Goal: Use online tool/utility: Utilize a website feature to perform a specific function

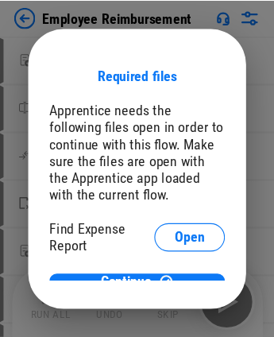
scroll to position [9, 0]
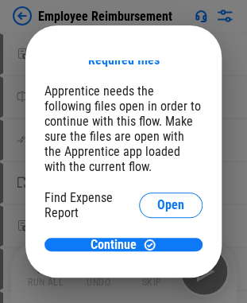
click at [129, 76] on div "Required files Apprentice needs the following files open in order to continue w…" at bounding box center [123, 155] width 158 height 191
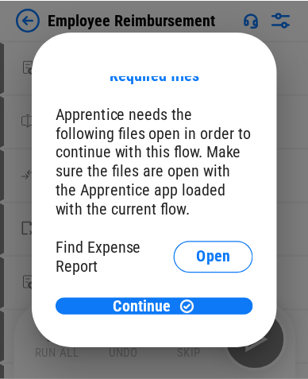
scroll to position [0, 0]
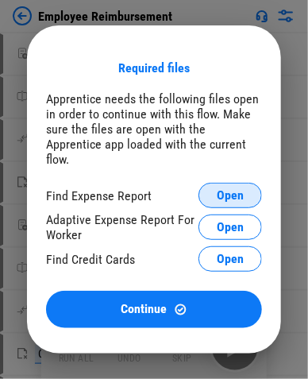
click at [230, 189] on span "Open" at bounding box center [230, 195] width 27 height 13
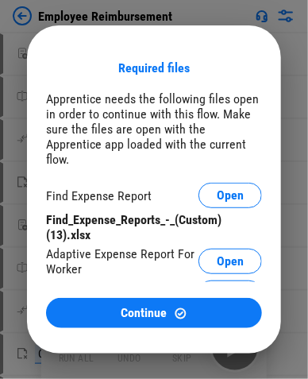
scroll to position [17, 0]
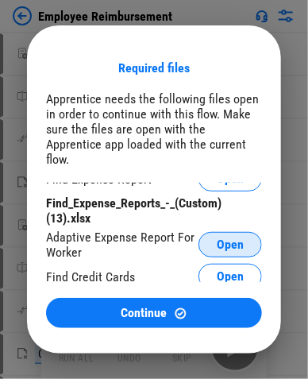
click at [238, 232] on button "Open" at bounding box center [231, 244] width 64 height 25
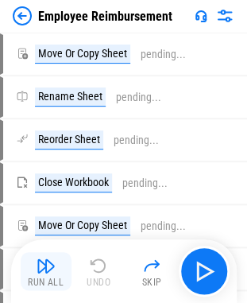
click at [37, 262] on img "button" at bounding box center [46, 265] width 19 height 19
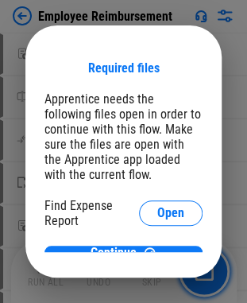
scroll to position [9, 0]
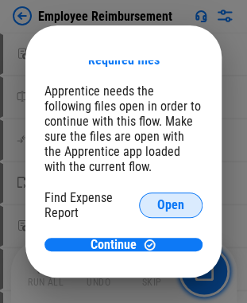
click at [157, 207] on span "Open" at bounding box center [170, 205] width 27 height 13
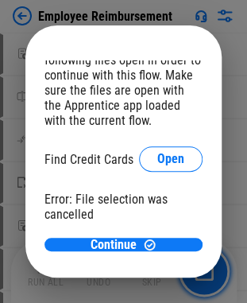
scroll to position [102, 0]
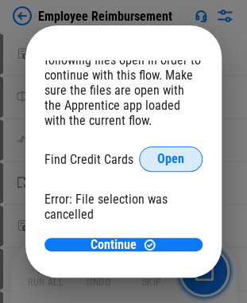
click at [159, 164] on span "Open" at bounding box center [170, 159] width 27 height 13
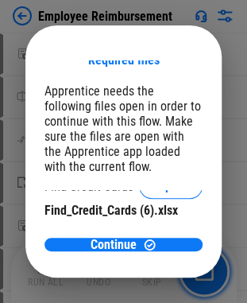
click at [135, 38] on div "Required files Apprentice needs the following files open in order to continue w…" at bounding box center [123, 151] width 196 height 252
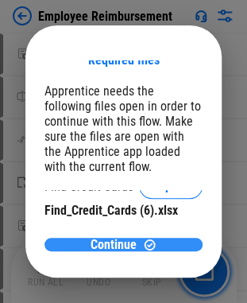
click at [130, 241] on div "Continue" at bounding box center [124, 245] width 120 height 14
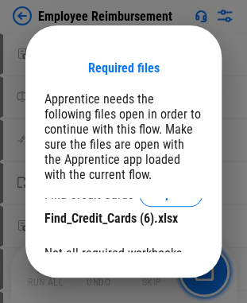
scroll to position [56, 0]
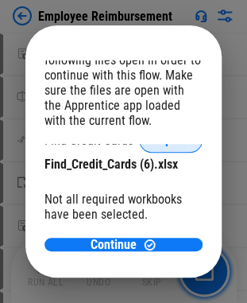
click at [157, 146] on span "Open" at bounding box center [170, 139] width 27 height 13
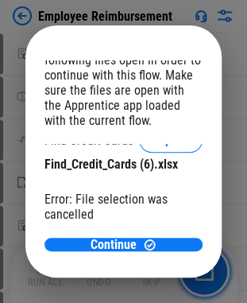
click at [189, 142] on div "Required files Apprentice needs the following files open in order to continue w…" at bounding box center [123, 155] width 158 height 191
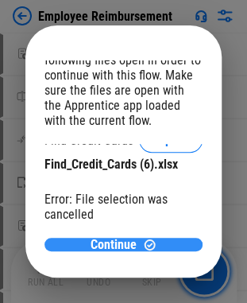
click at [133, 247] on div "Continue" at bounding box center [124, 245] width 120 height 14
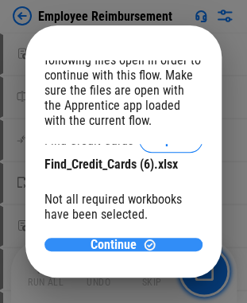
click at [133, 247] on div "Continue" at bounding box center [124, 245] width 120 height 14
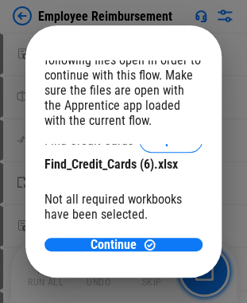
scroll to position [137, 0]
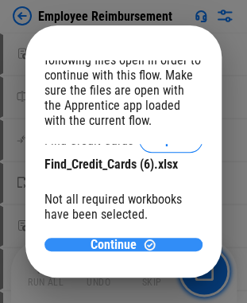
click at [135, 246] on div "Continue" at bounding box center [124, 245] width 120 height 14
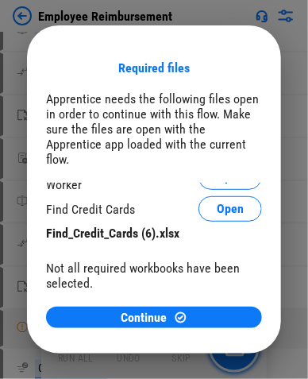
scroll to position [39, 0]
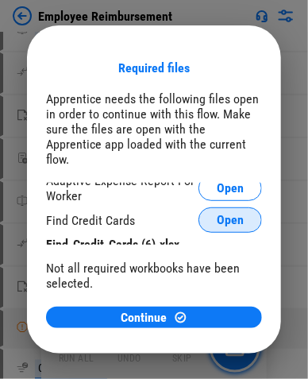
click at [226, 207] on button "Open" at bounding box center [231, 219] width 64 height 25
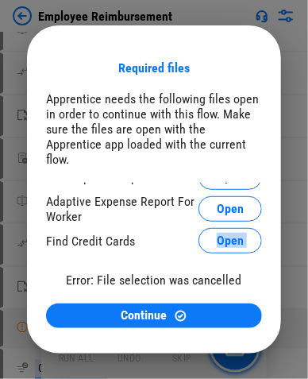
scroll to position [28, 0]
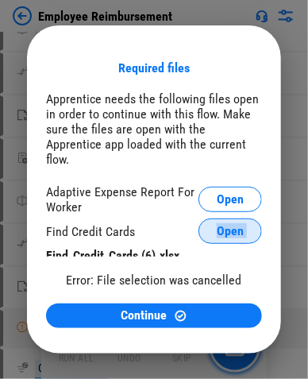
click at [221, 225] on span "Open" at bounding box center [230, 231] width 27 height 13
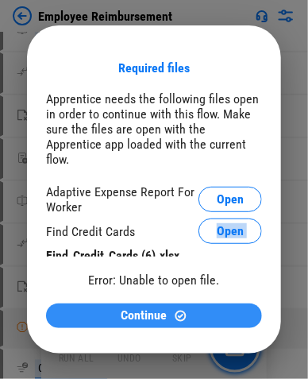
click at [95, 302] on button "Continue" at bounding box center [154, 315] width 216 height 25
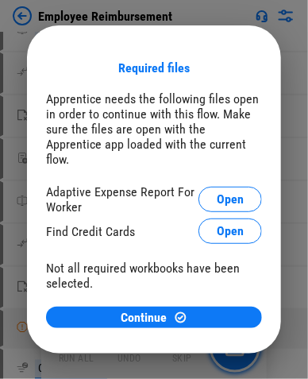
click at [99, 276] on div "Not all required workbooks have been selected." at bounding box center [154, 276] width 216 height 30
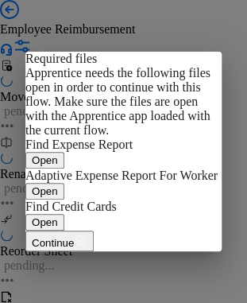
click at [150, 137] on div "Apprentice needs the following files open in order to continue with this flow. …" at bounding box center [123, 101] width 196 height 71
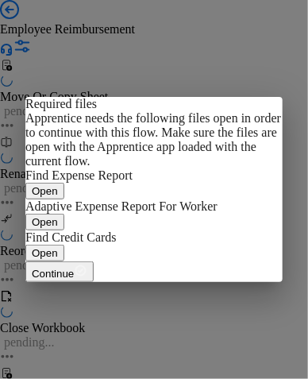
click at [64, 183] on button "Open" at bounding box center [44, 191] width 39 height 17
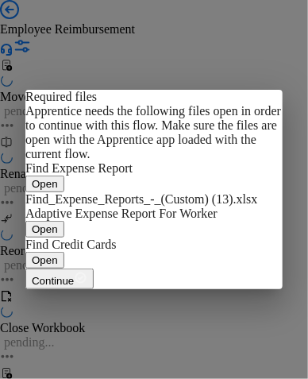
click at [58, 235] on span "Open" at bounding box center [45, 229] width 26 height 12
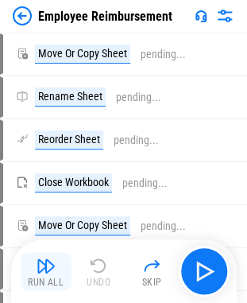
click at [41, 280] on div "Run All" at bounding box center [46, 282] width 36 height 10
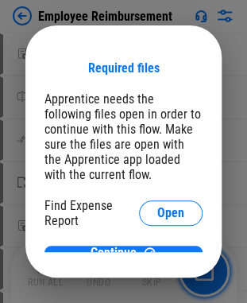
scroll to position [9, 0]
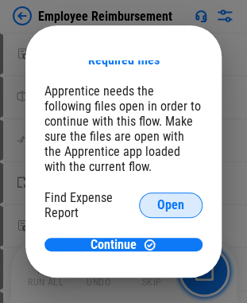
click at [157, 203] on span "Open" at bounding box center [170, 205] width 27 height 13
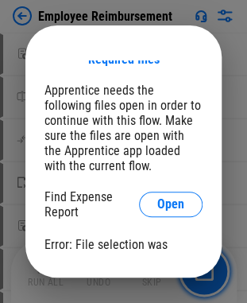
scroll to position [56, 0]
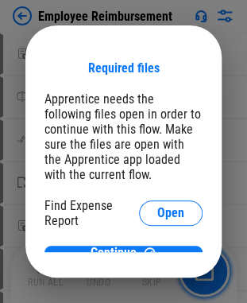
scroll to position [9, 0]
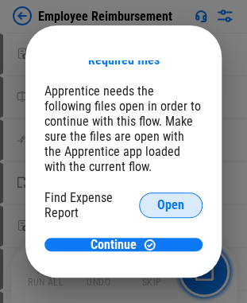
click at [157, 210] on span "Open" at bounding box center [170, 205] width 27 height 13
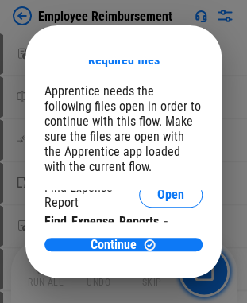
scroll to position [0, 0]
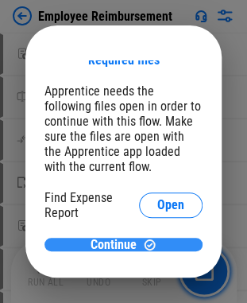
click at [95, 241] on span "Continue" at bounding box center [114, 244] width 46 height 13
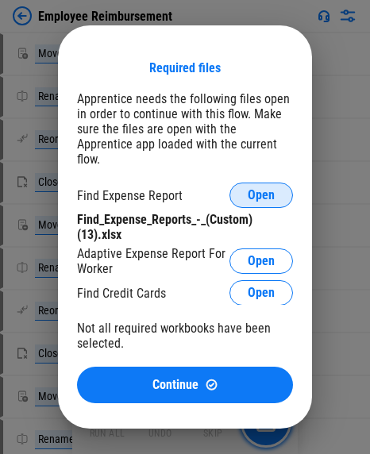
click at [258, 189] on span "Open" at bounding box center [261, 195] width 27 height 13
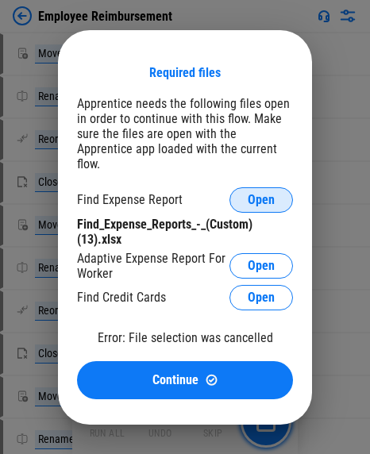
click at [258, 194] on span "Open" at bounding box center [261, 200] width 27 height 13
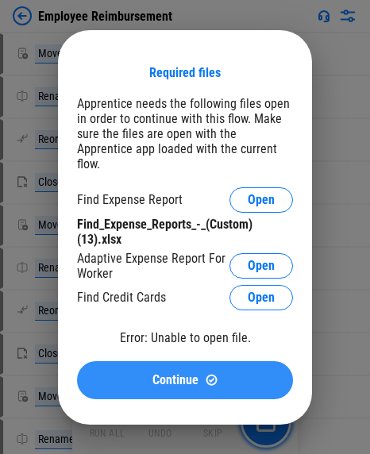
click at [188, 302] on span "Continue" at bounding box center [176, 380] width 46 height 13
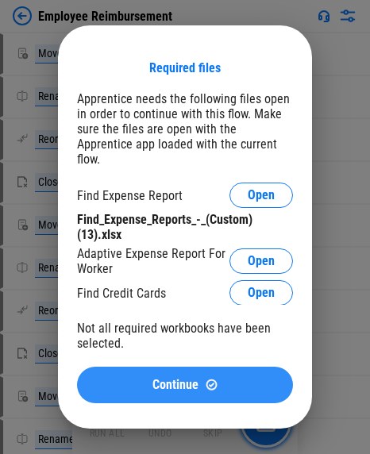
click at [167, 302] on span "Continue" at bounding box center [176, 385] width 46 height 13
click at [179, 302] on button "Continue" at bounding box center [185, 385] width 216 height 37
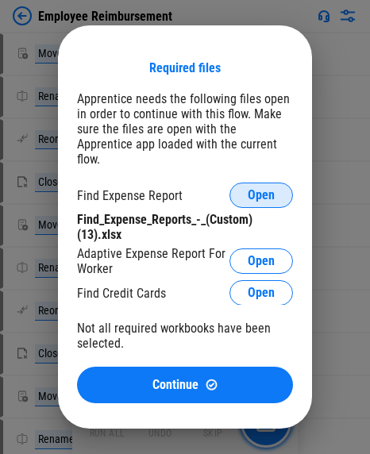
click at [258, 190] on span "Open" at bounding box center [261, 195] width 27 height 13
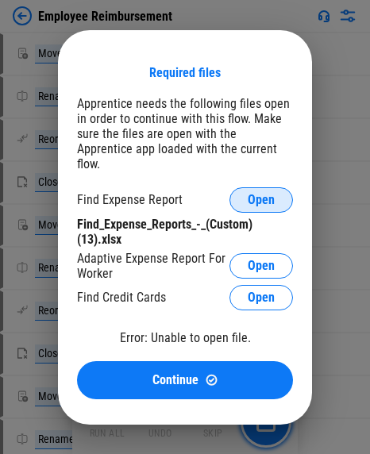
click at [258, 194] on span "Open" at bounding box center [261, 200] width 27 height 13
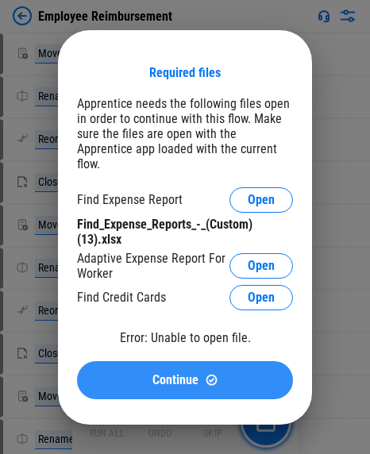
click at [185, 302] on span "Continue" at bounding box center [176, 380] width 46 height 13
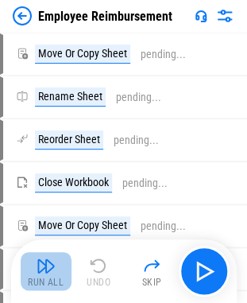
click at [56, 267] on button "Run All" at bounding box center [46, 271] width 51 height 38
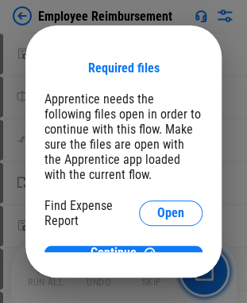
scroll to position [9, 0]
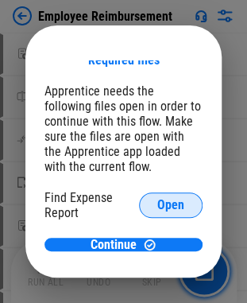
click at [157, 210] on span "Open" at bounding box center [170, 205] width 27 height 13
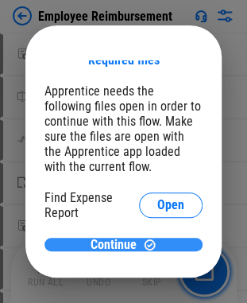
click at [129, 238] on span "Continue" at bounding box center [114, 244] width 46 height 13
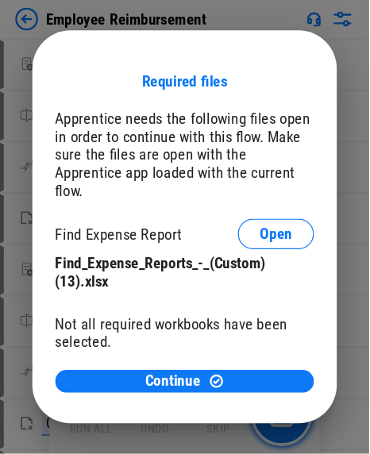
scroll to position [0, 0]
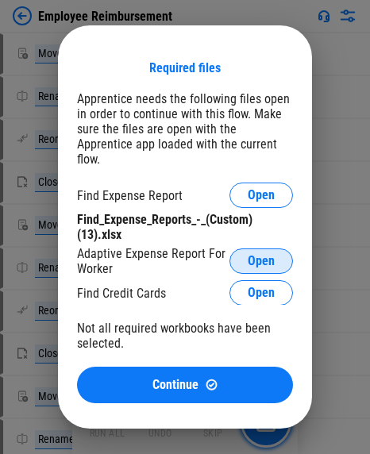
click at [256, 255] on span "Open" at bounding box center [261, 261] width 27 height 13
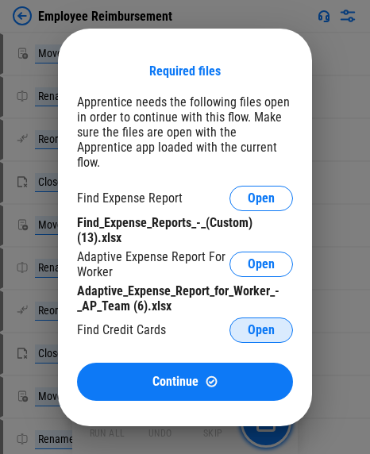
click at [258, 302] on span "Open" at bounding box center [261, 330] width 27 height 13
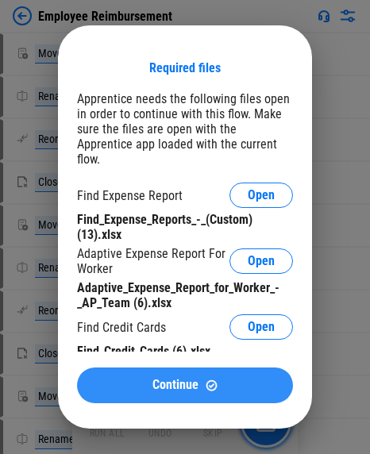
click at [178, 302] on span "Continue" at bounding box center [176, 385] width 46 height 13
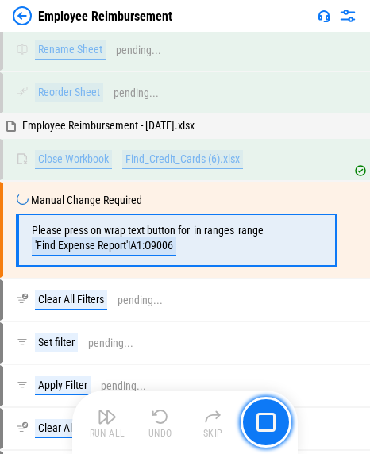
scroll to position [665, 0]
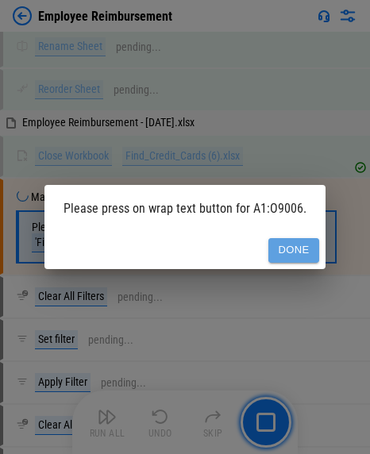
click at [258, 256] on button "Done" at bounding box center [293, 250] width 51 height 25
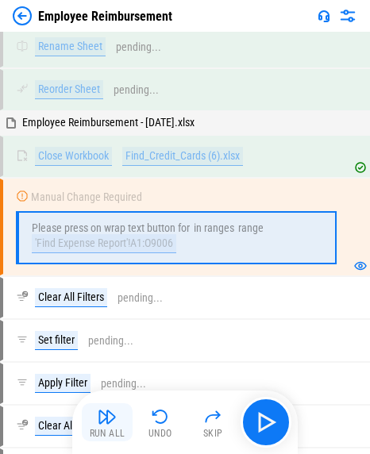
click at [110, 302] on img "button" at bounding box center [107, 417] width 19 height 19
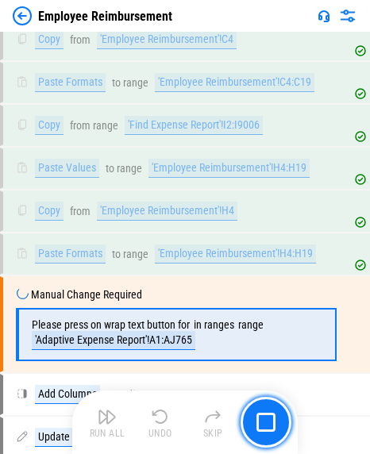
scroll to position [2131, 0]
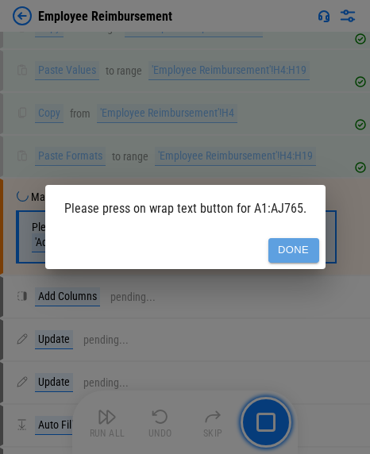
click at [258, 253] on button "Done" at bounding box center [293, 250] width 51 height 25
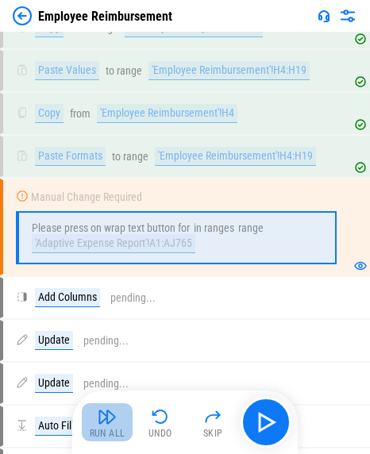
click at [107, 302] on img "button" at bounding box center [107, 417] width 19 height 19
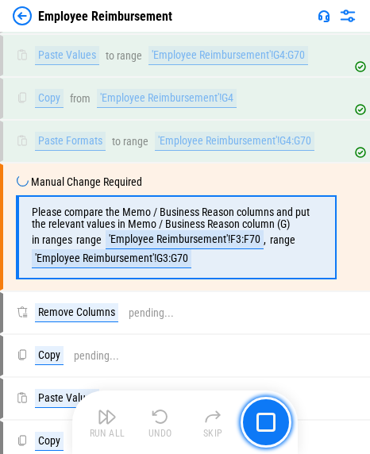
scroll to position [4407, 0]
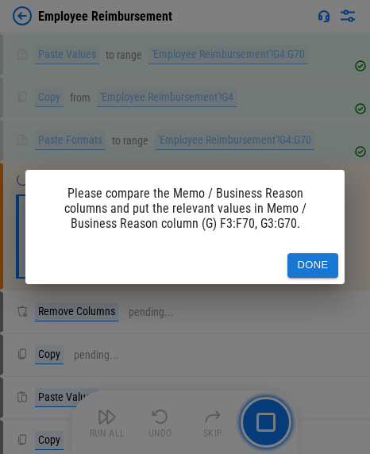
click at [258, 259] on button "Done" at bounding box center [313, 265] width 51 height 25
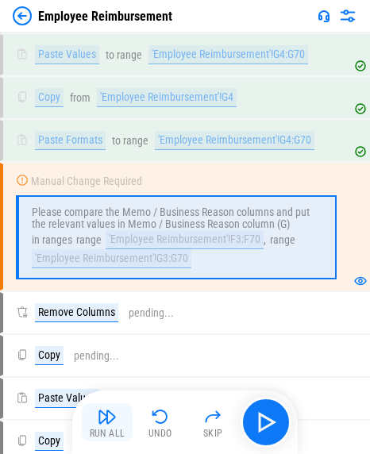
click at [104, 302] on img "button" at bounding box center [107, 417] width 19 height 19
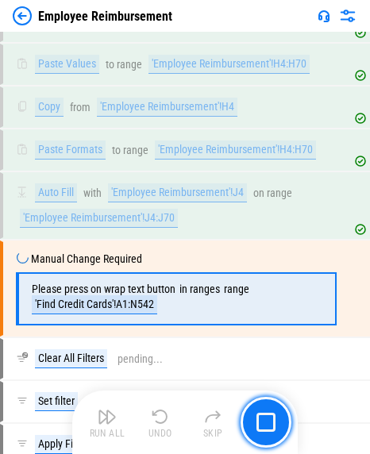
scroll to position [4973, 0]
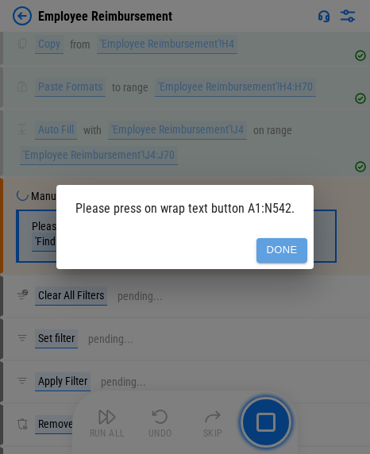
click at [258, 249] on button "Done" at bounding box center [282, 250] width 51 height 25
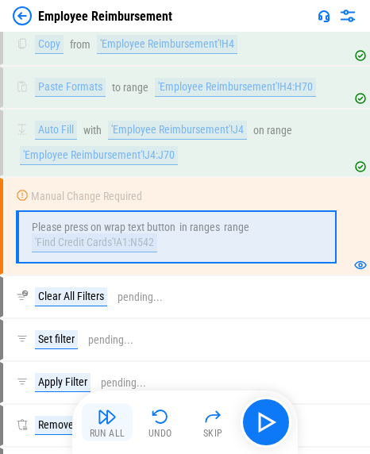
click at [103, 302] on img "button" at bounding box center [107, 417] width 19 height 19
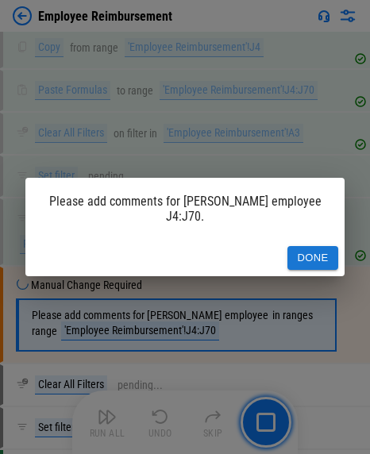
scroll to position [6232, 0]
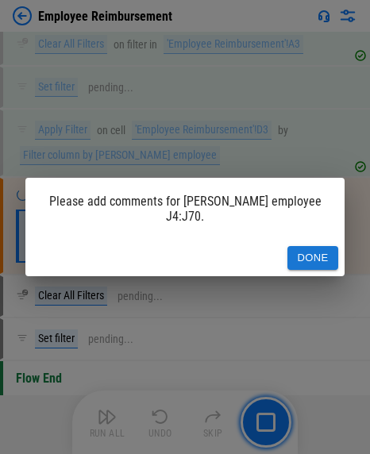
click at [258, 266] on button "Done" at bounding box center [313, 258] width 51 height 25
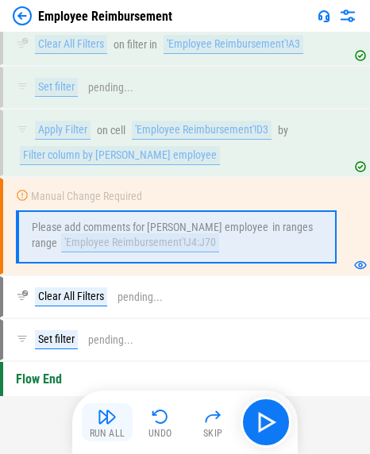
click at [110, 302] on div "Run All" at bounding box center [108, 434] width 36 height 10
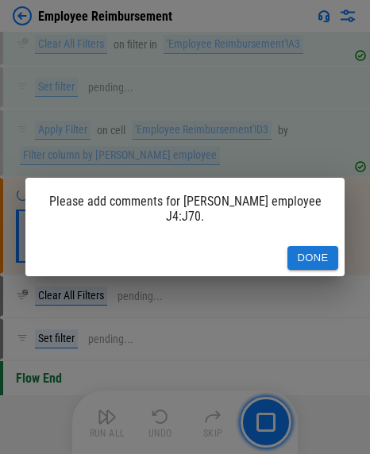
click at [258, 243] on div "Done" at bounding box center [184, 258] width 319 height 37
click at [258, 256] on button "Done" at bounding box center [313, 258] width 51 height 25
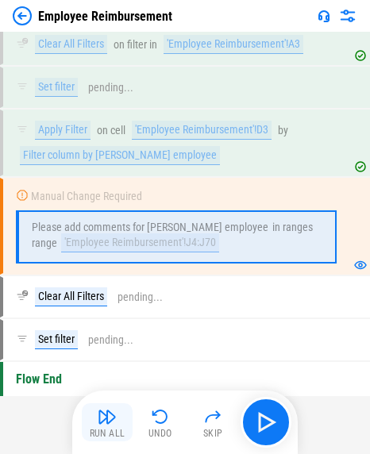
click at [120, 302] on button "Run All" at bounding box center [107, 423] width 51 height 38
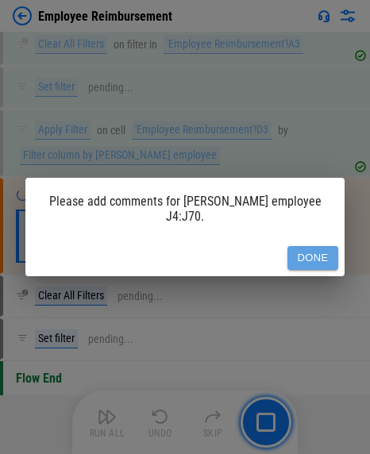
click at [258, 261] on button "Done" at bounding box center [313, 258] width 51 height 25
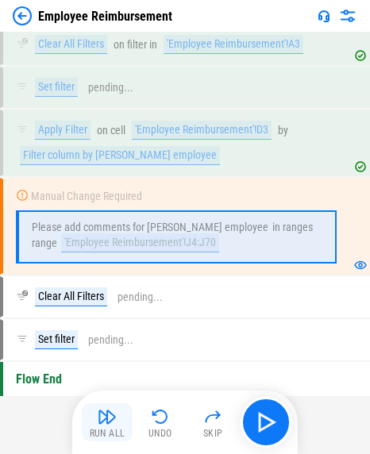
click at [101, 302] on button "Run All" at bounding box center [107, 423] width 51 height 38
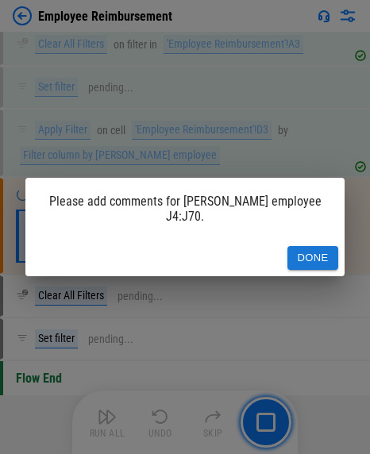
click at [258, 245] on div "Done" at bounding box center [184, 258] width 319 height 37
click at [258, 251] on button "Done" at bounding box center [313, 258] width 51 height 25
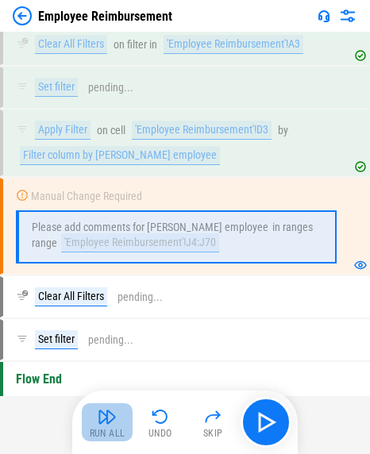
click at [114, 302] on img "button" at bounding box center [107, 417] width 19 height 19
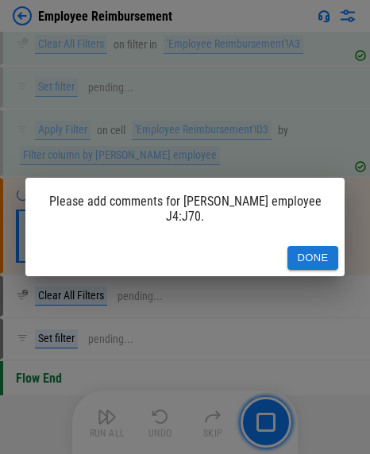
click at [258, 250] on button "Done" at bounding box center [313, 258] width 51 height 25
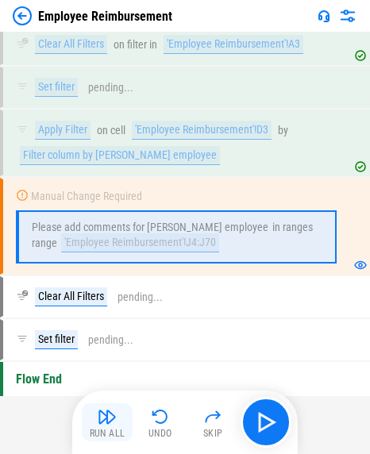
click at [106, 302] on img "button" at bounding box center [107, 417] width 19 height 19
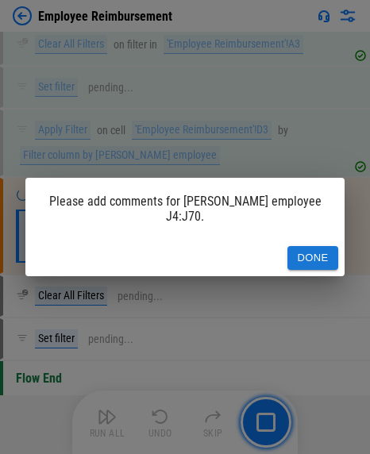
click at [258, 246] on button "Done" at bounding box center [313, 258] width 51 height 25
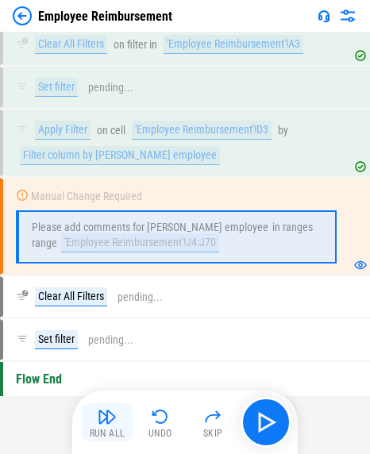
click at [118, 302] on button "Run All" at bounding box center [107, 423] width 51 height 38
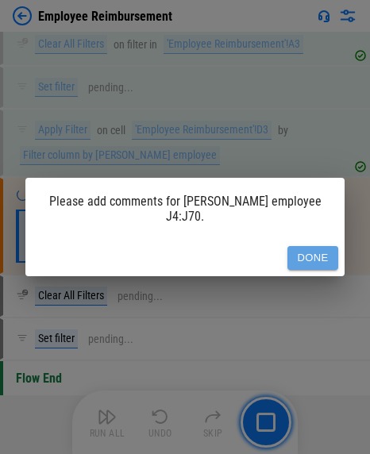
click at [258, 251] on button "Done" at bounding box center [313, 258] width 51 height 25
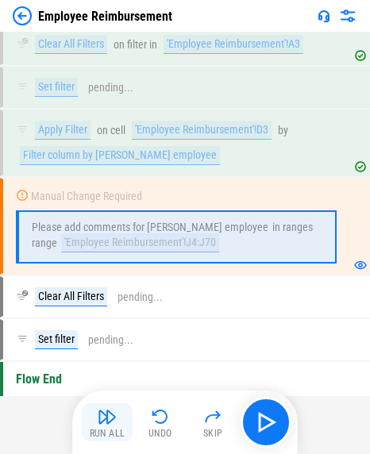
click at [118, 302] on div "Run All" at bounding box center [108, 434] width 36 height 10
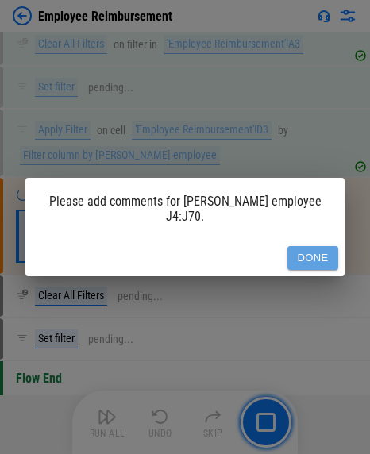
click at [258, 248] on button "Done" at bounding box center [313, 258] width 51 height 25
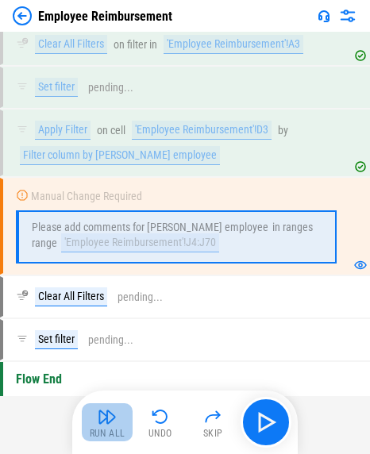
click at [108, 302] on img "button" at bounding box center [107, 417] width 19 height 19
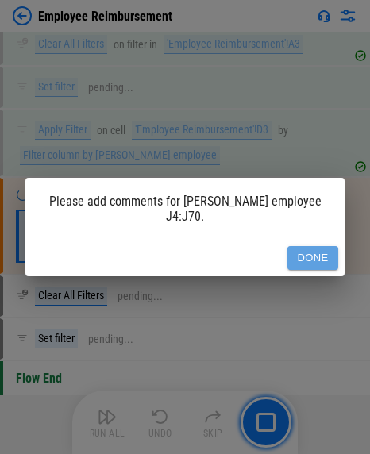
click at [258, 261] on button "Done" at bounding box center [313, 258] width 51 height 25
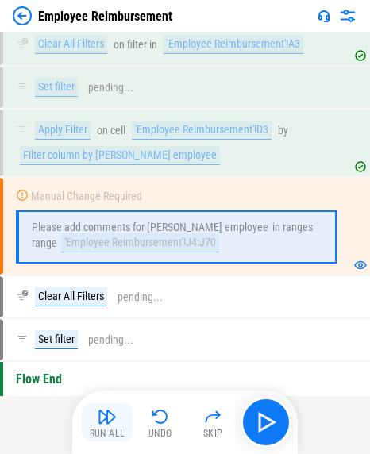
click at [118, 302] on button "Run All" at bounding box center [107, 423] width 51 height 38
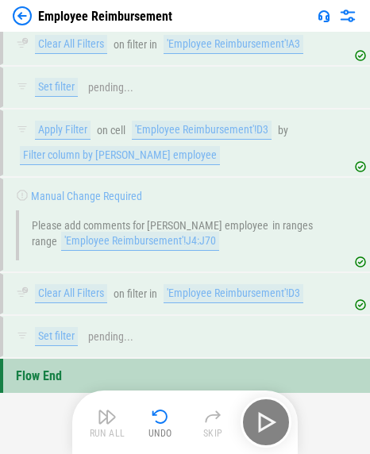
click at [118, 302] on div "Run All Undo Skip" at bounding box center [187, 422] width 210 height 51
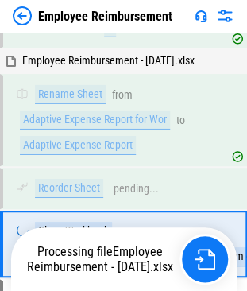
scroll to position [657, 0]
